Goal: Transaction & Acquisition: Book appointment/travel/reservation

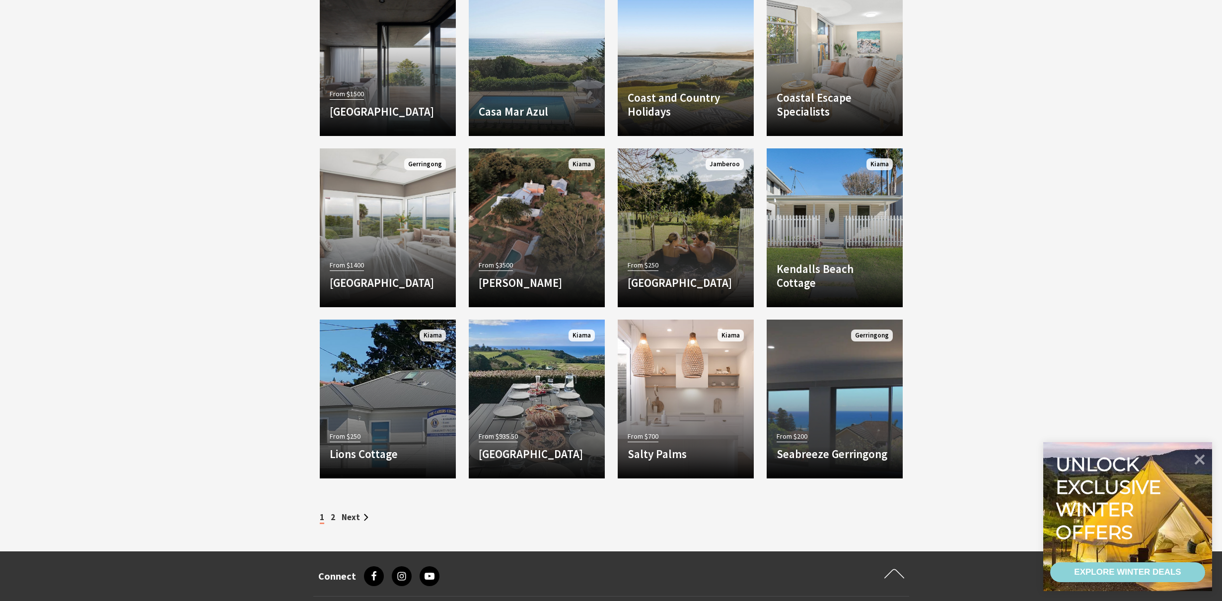
scroll to position [1219, 0]
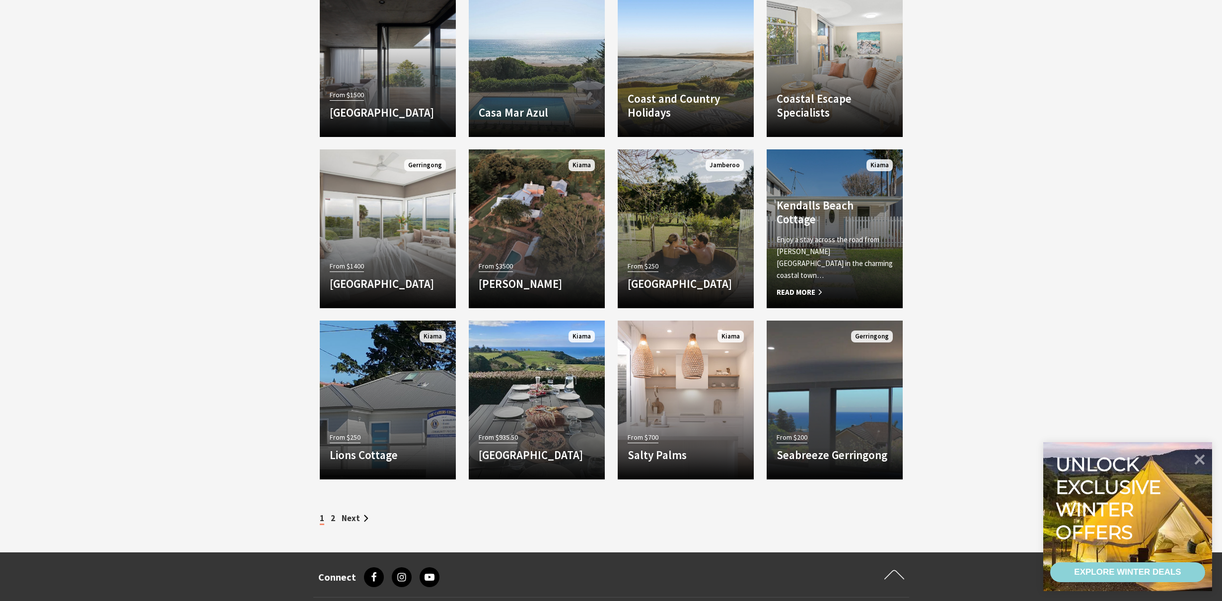
click at [866, 271] on p "Enjoy a stay across the road from [PERSON_NAME][GEOGRAPHIC_DATA] in the charmin…" at bounding box center [835, 258] width 116 height 48
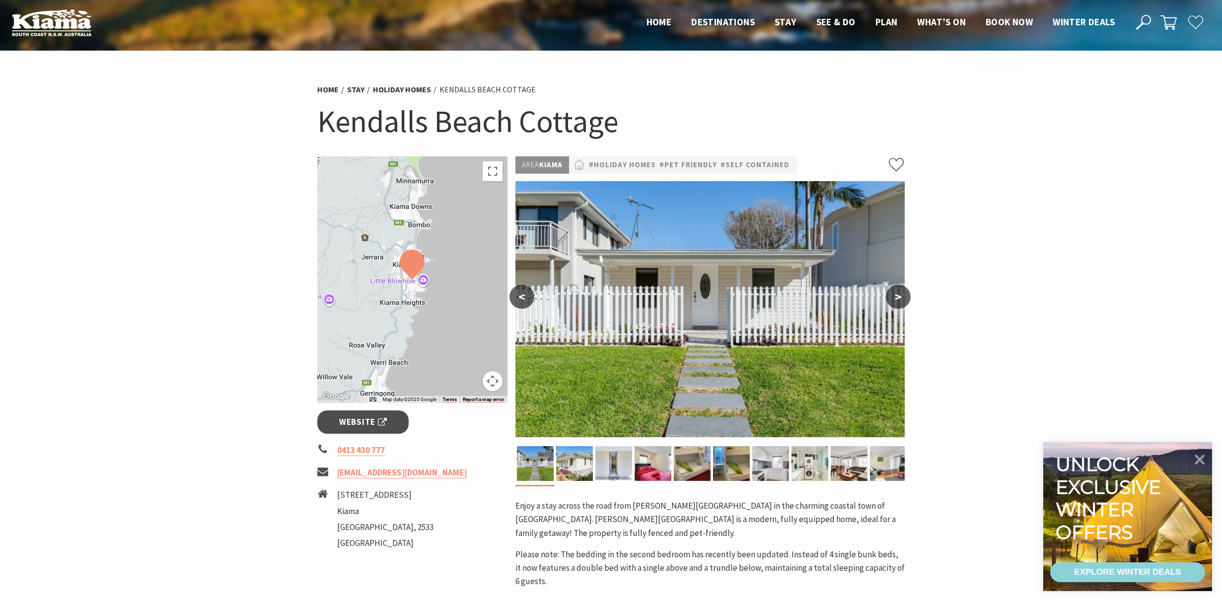
scroll to position [2, 0]
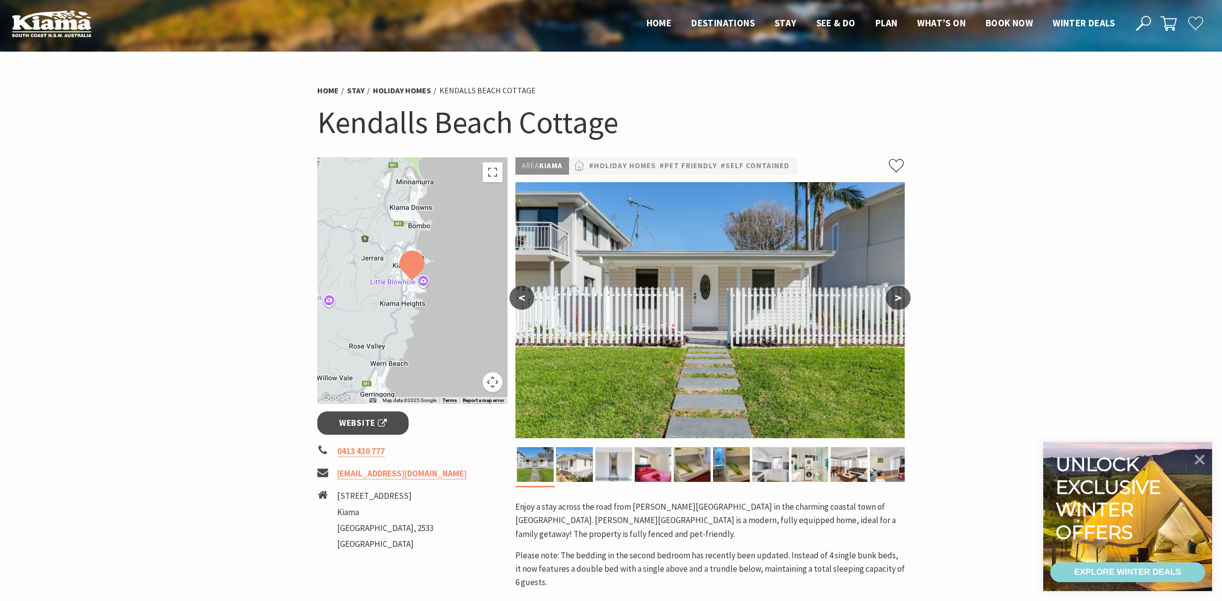
click at [900, 296] on button ">" at bounding box center [898, 298] width 25 height 24
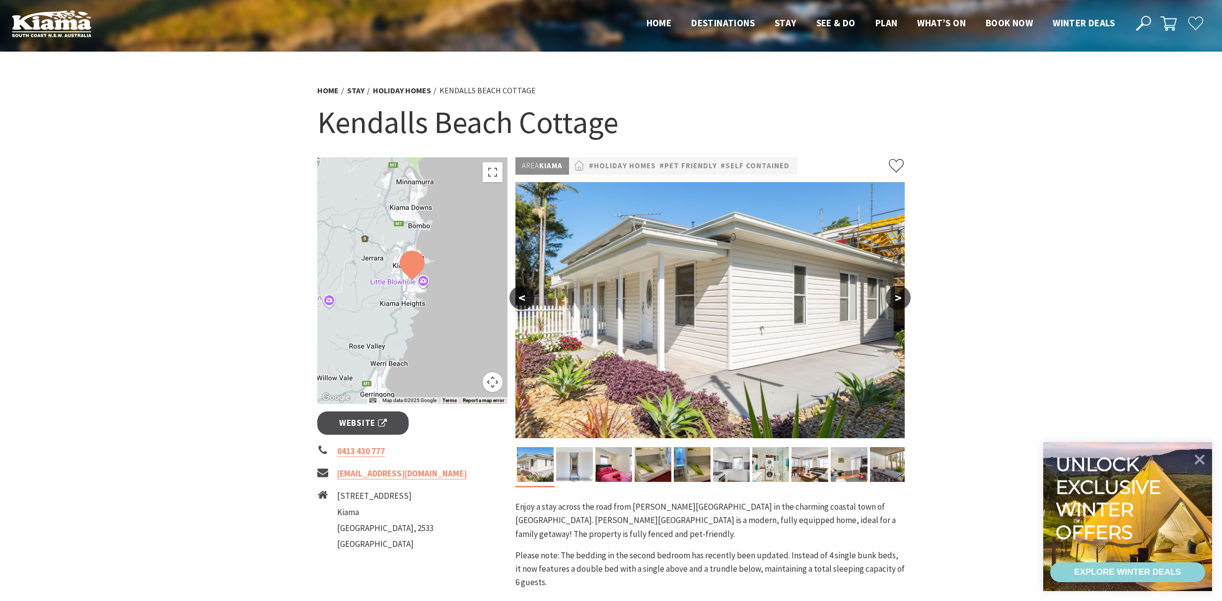
click at [899, 296] on button ">" at bounding box center [898, 298] width 25 height 24
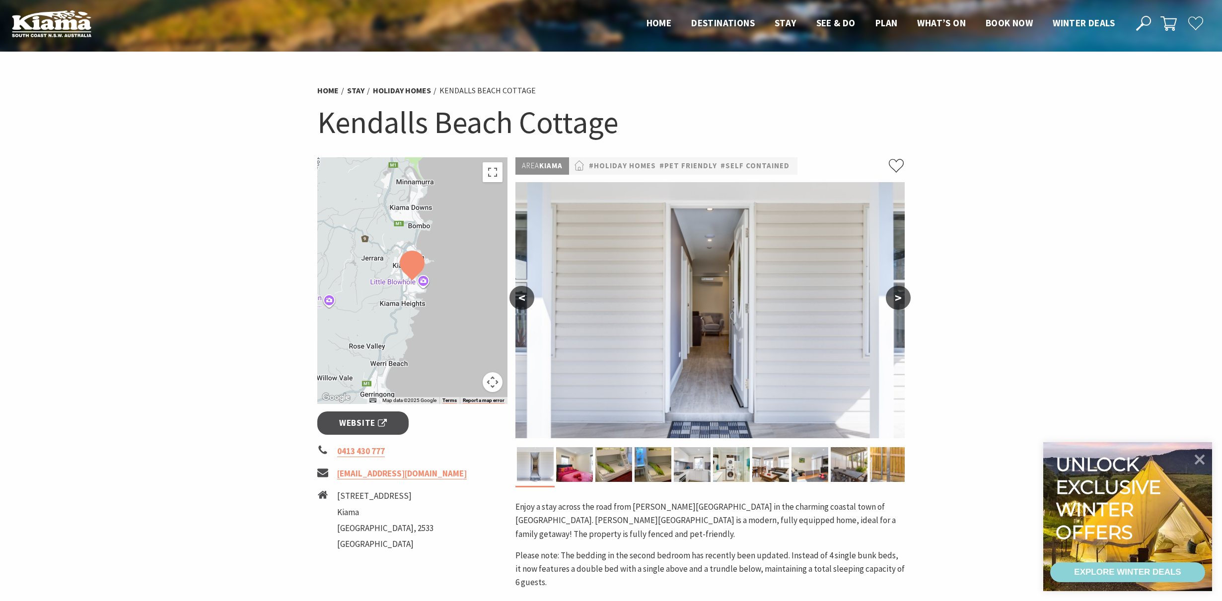
click at [899, 296] on button ">" at bounding box center [898, 298] width 25 height 24
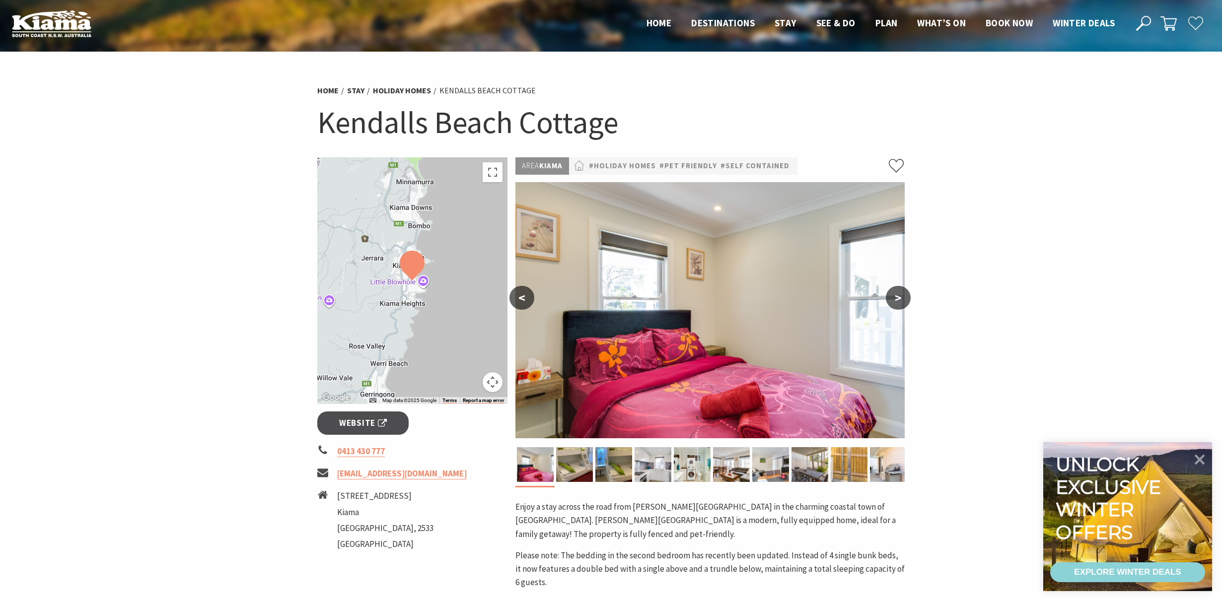
click at [899, 296] on button ">" at bounding box center [898, 298] width 25 height 24
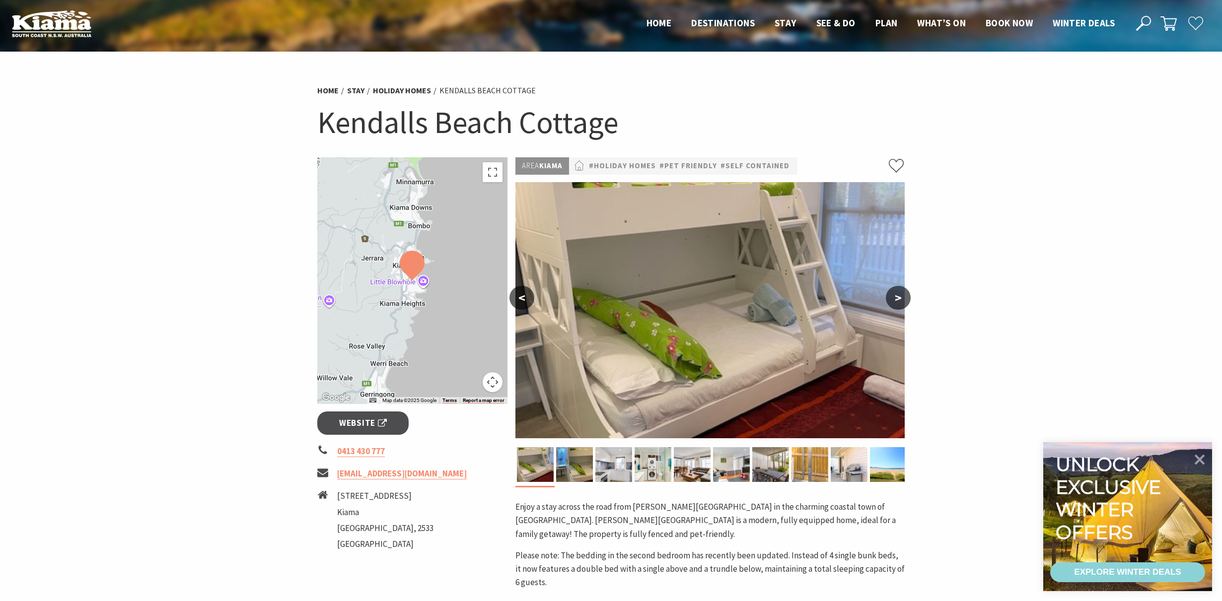
click at [899, 296] on button ">" at bounding box center [898, 298] width 25 height 24
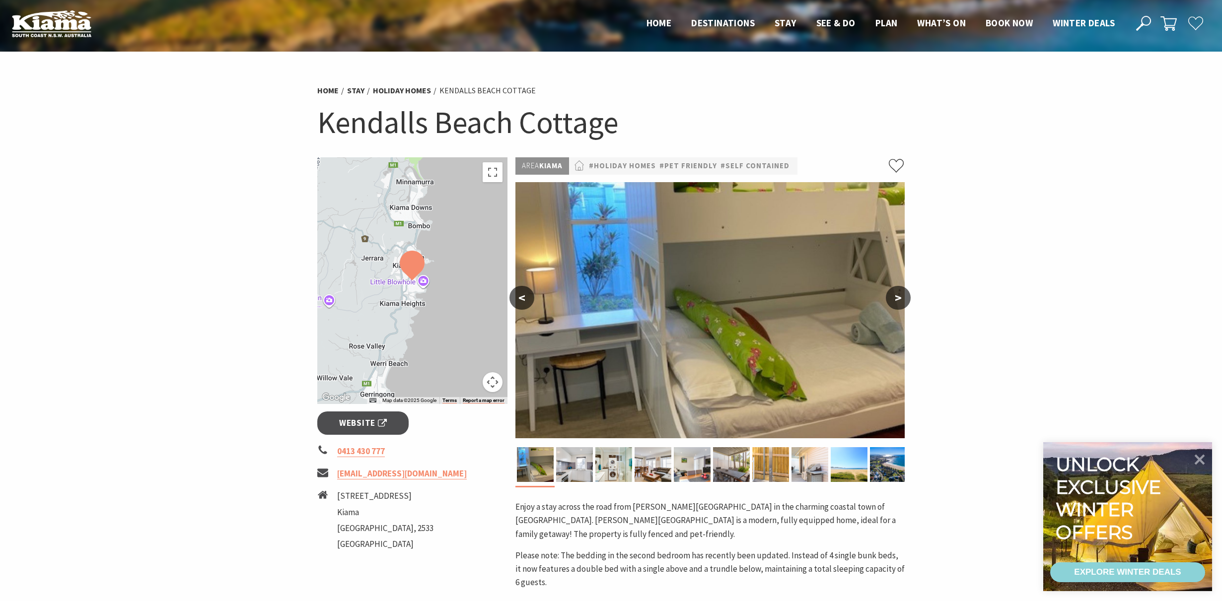
click at [899, 296] on button ">" at bounding box center [898, 298] width 25 height 24
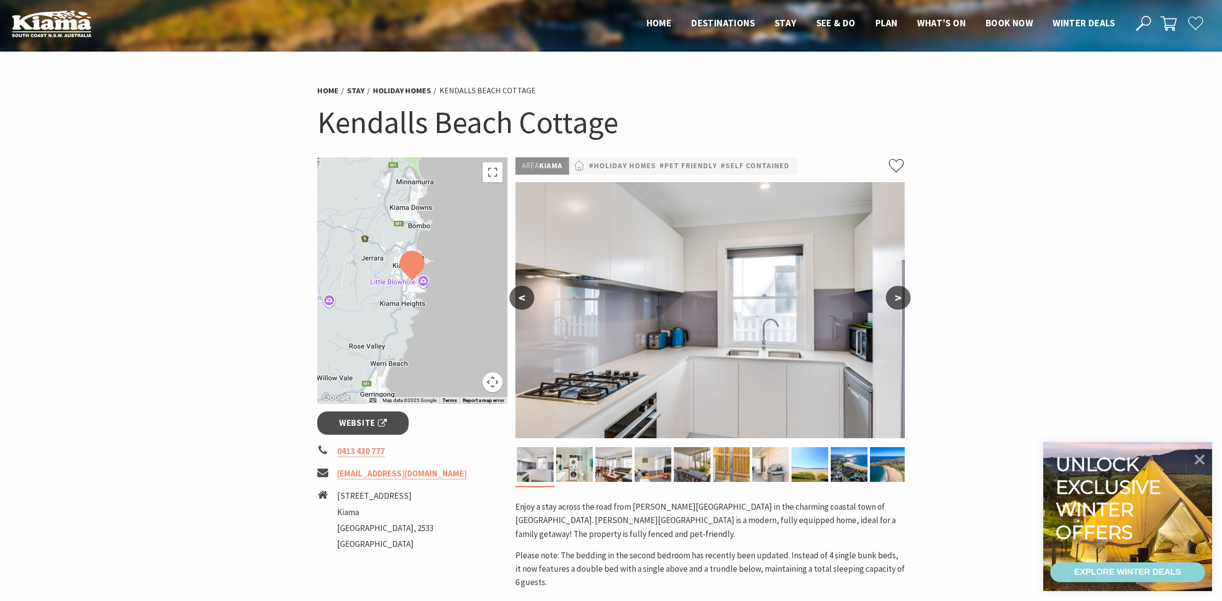
click at [899, 296] on button ">" at bounding box center [898, 298] width 25 height 24
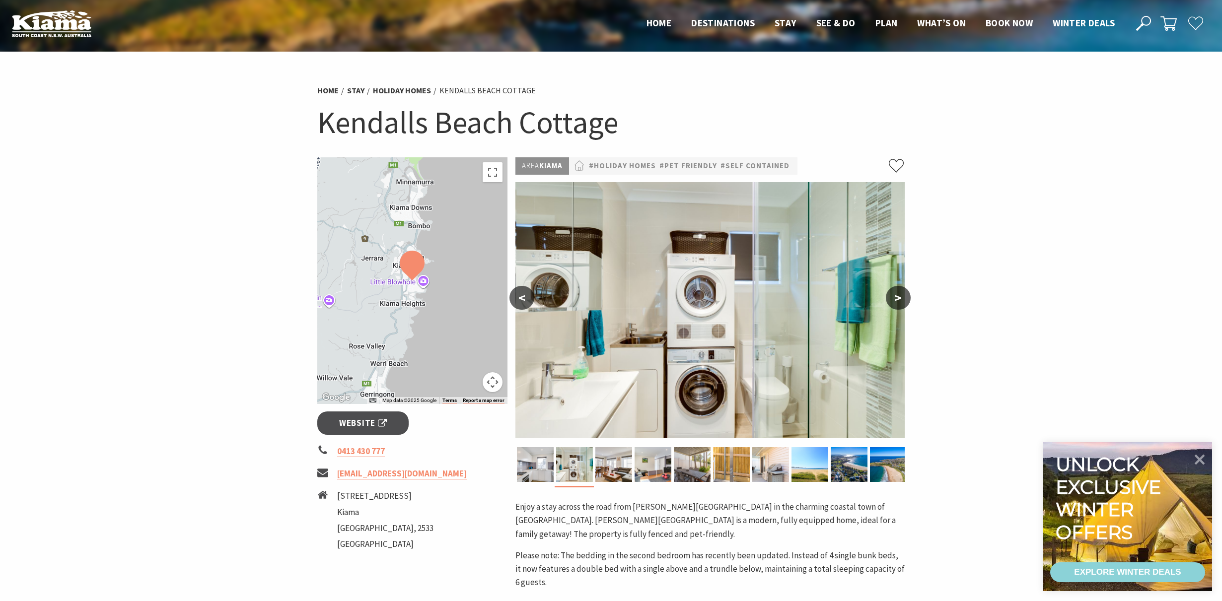
click at [899, 296] on button ">" at bounding box center [898, 298] width 25 height 24
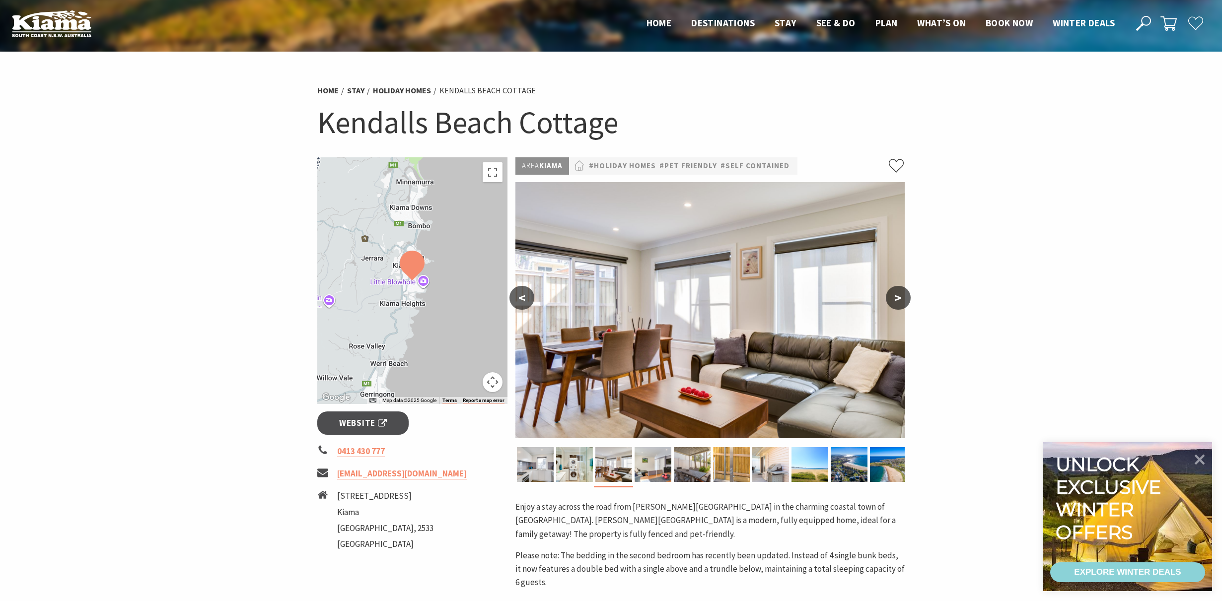
click at [899, 296] on button ">" at bounding box center [898, 298] width 25 height 24
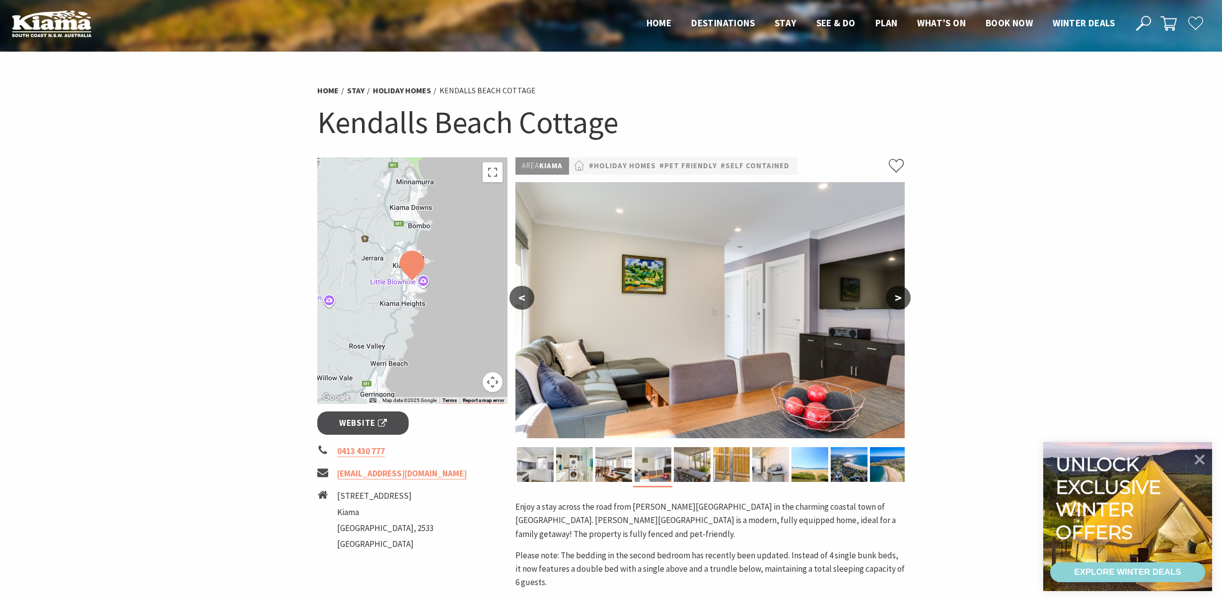
click at [899, 296] on button ">" at bounding box center [898, 298] width 25 height 24
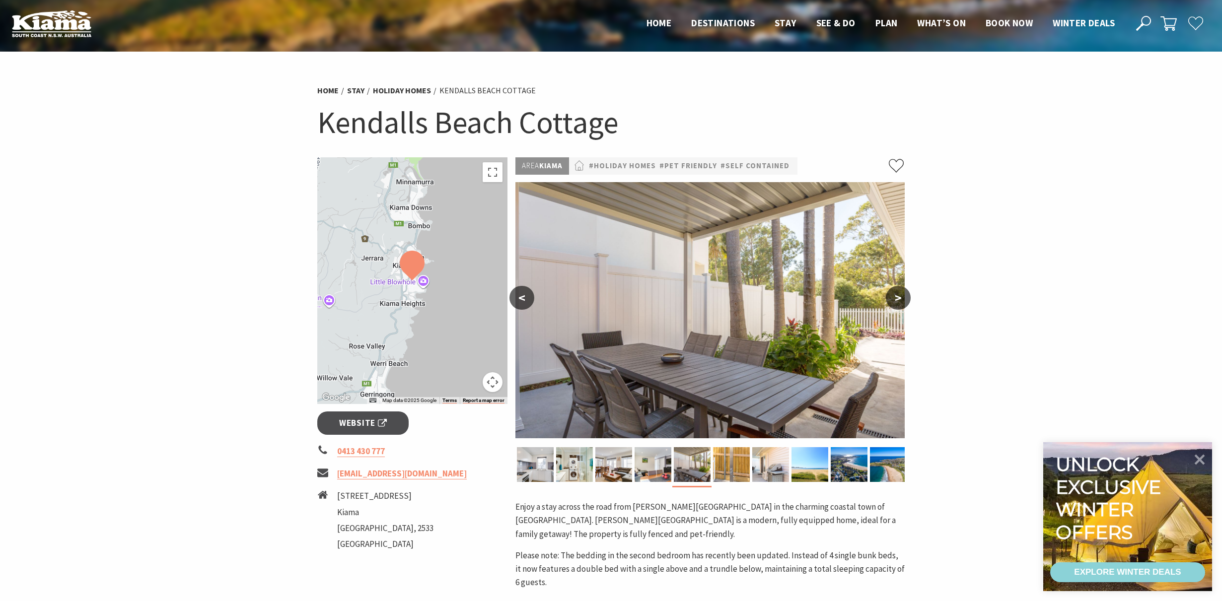
click at [899, 296] on button ">" at bounding box center [898, 298] width 25 height 24
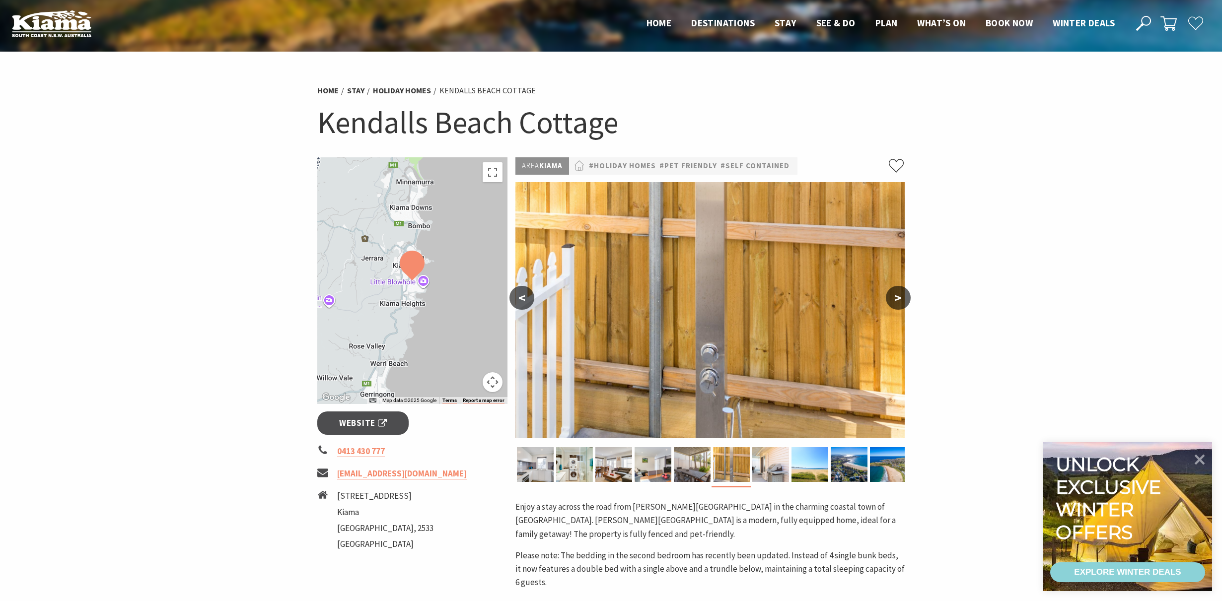
click at [899, 296] on button ">" at bounding box center [898, 298] width 25 height 24
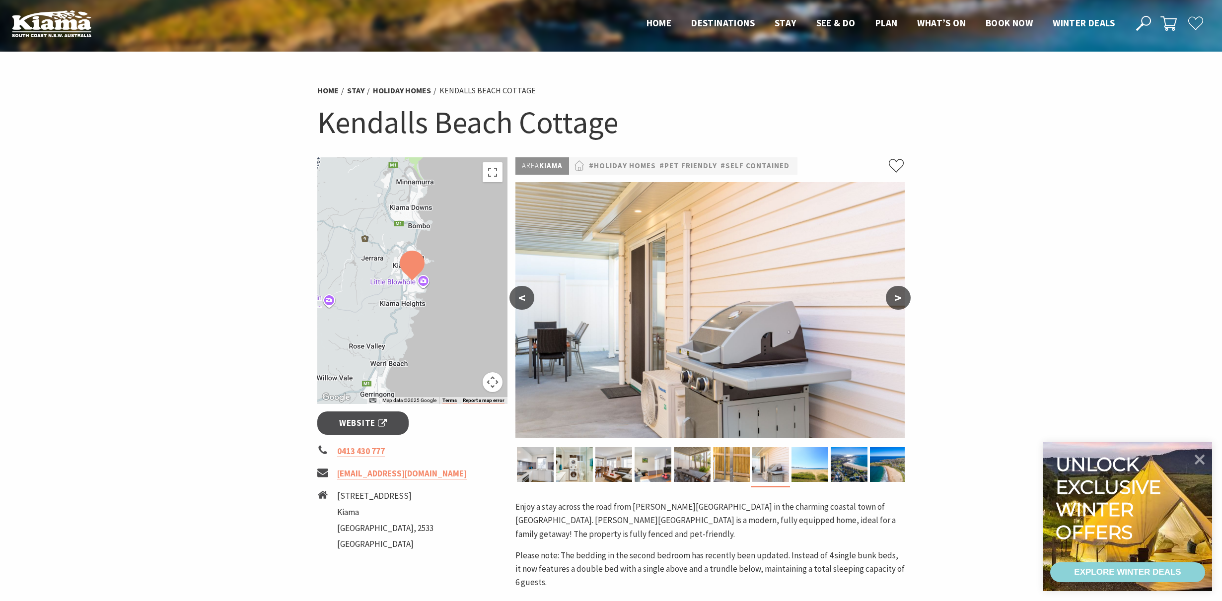
click at [899, 296] on button ">" at bounding box center [898, 298] width 25 height 24
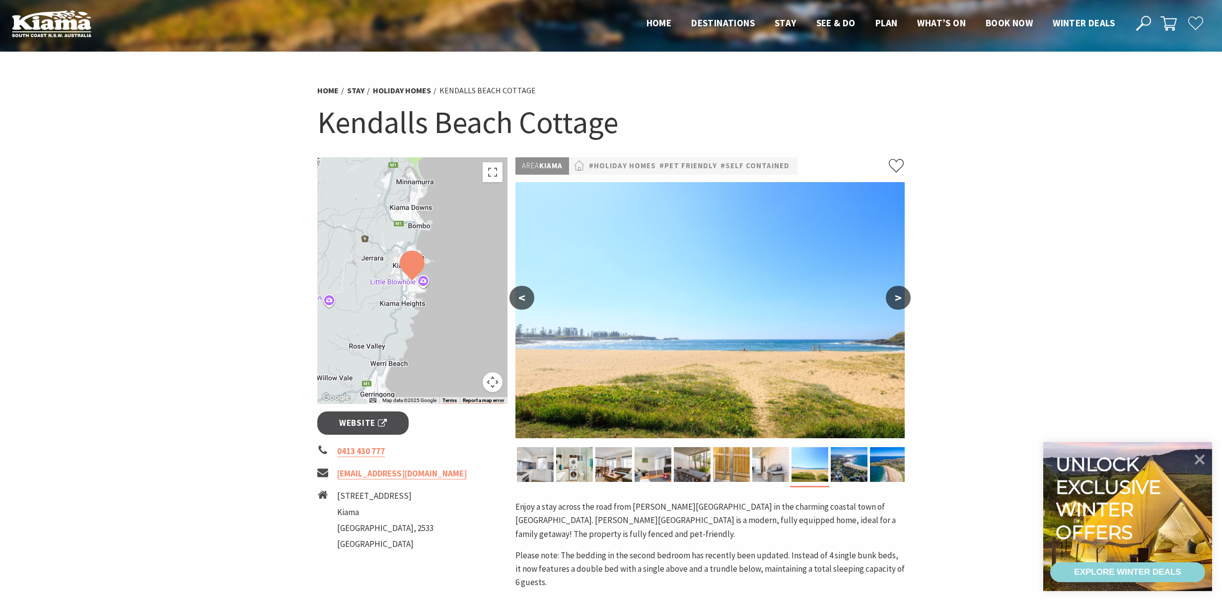
click at [899, 296] on button ">" at bounding box center [898, 298] width 25 height 24
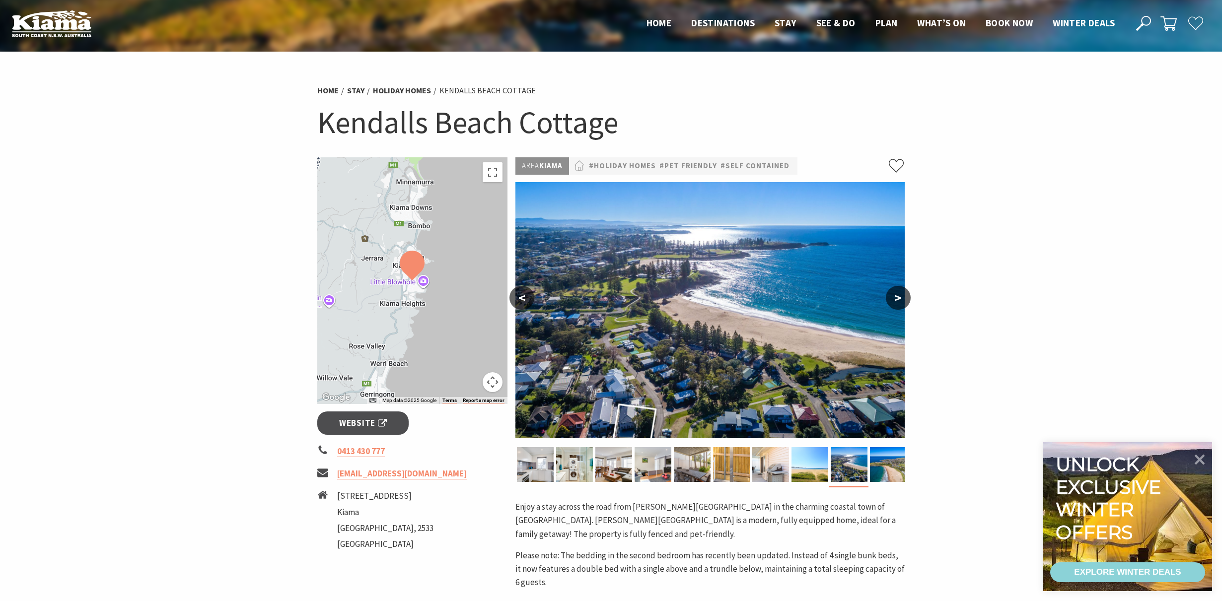
click at [899, 296] on button ">" at bounding box center [898, 298] width 25 height 24
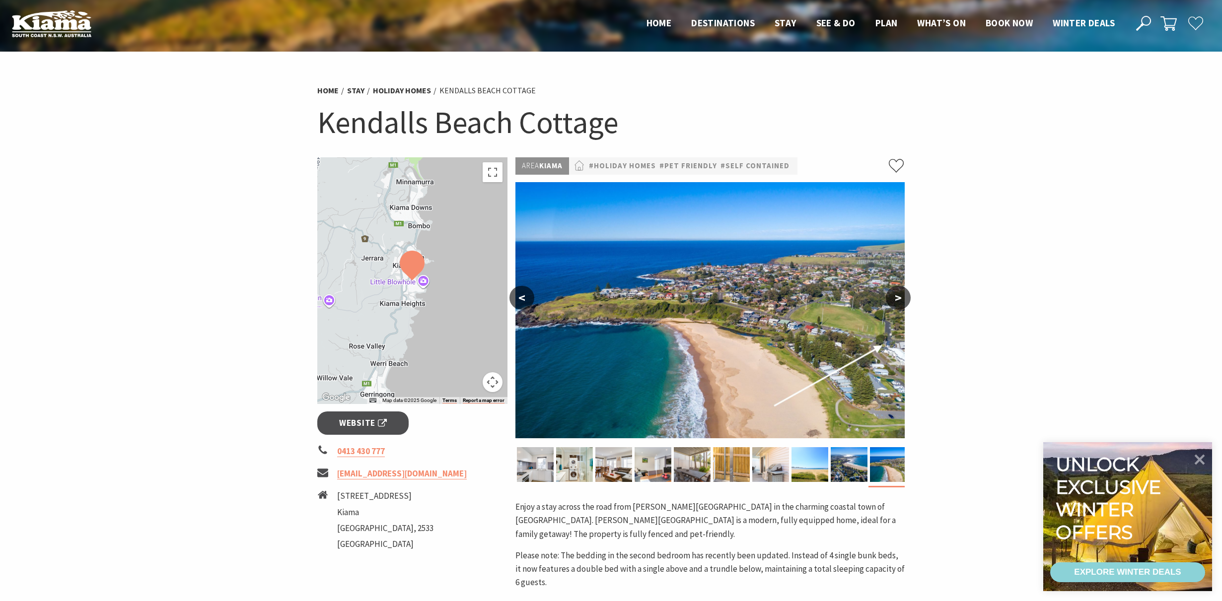
click at [898, 296] on button ">" at bounding box center [898, 298] width 25 height 24
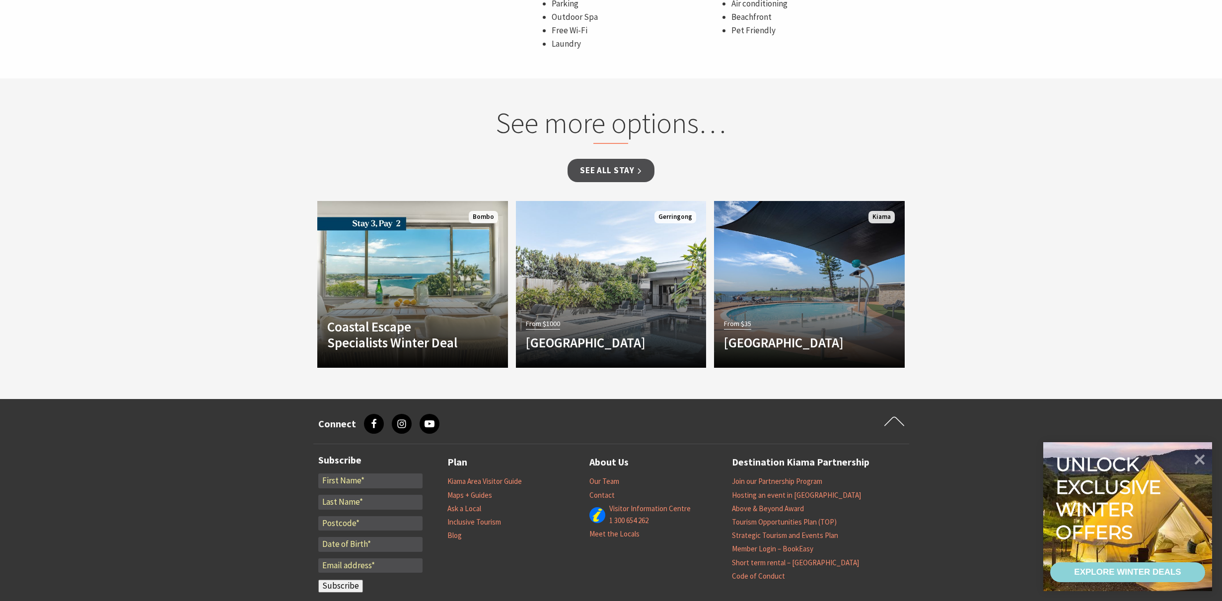
scroll to position [651, 0]
